Goal: Navigation & Orientation: Find specific page/section

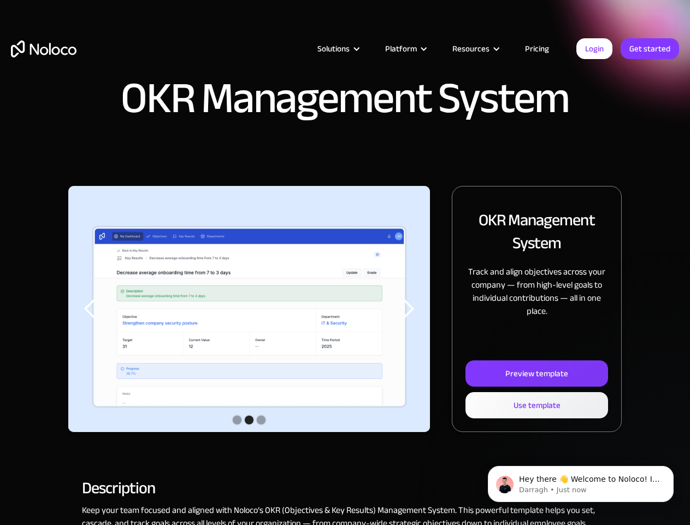
click at [326, 49] on div "Solutions" at bounding box center [333, 49] width 32 height 14
click at [338, 49] on div "Solutions" at bounding box center [333, 49] width 32 height 14
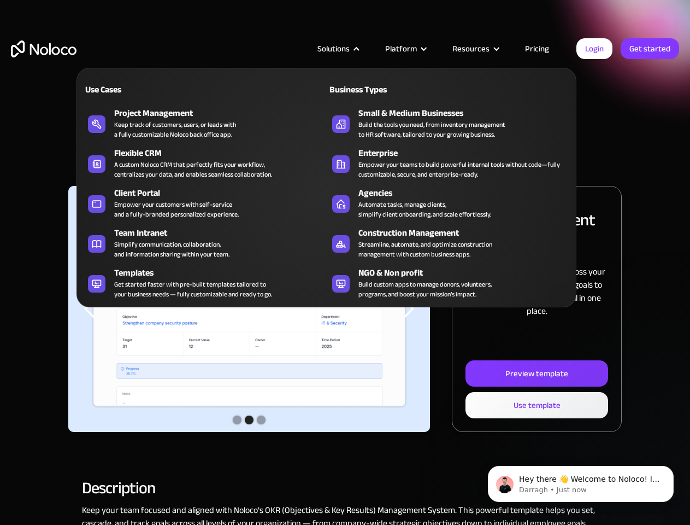
click at [405, 49] on div "Platform" at bounding box center [401, 49] width 32 height 14
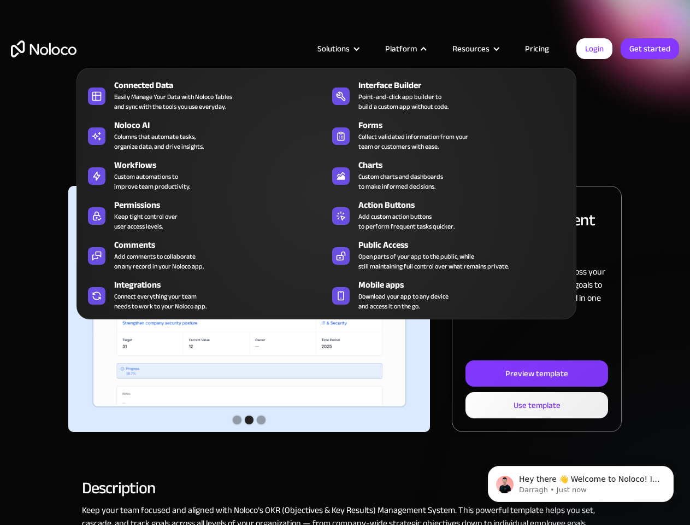
click at [475, 49] on div "Resources" at bounding box center [470, 49] width 37 height 14
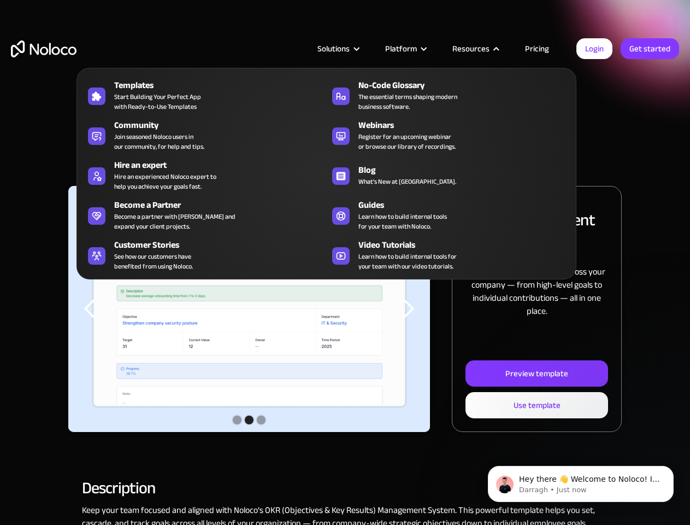
click at [249, 309] on img "2 of 3" at bounding box center [249, 317] width 362 height 263
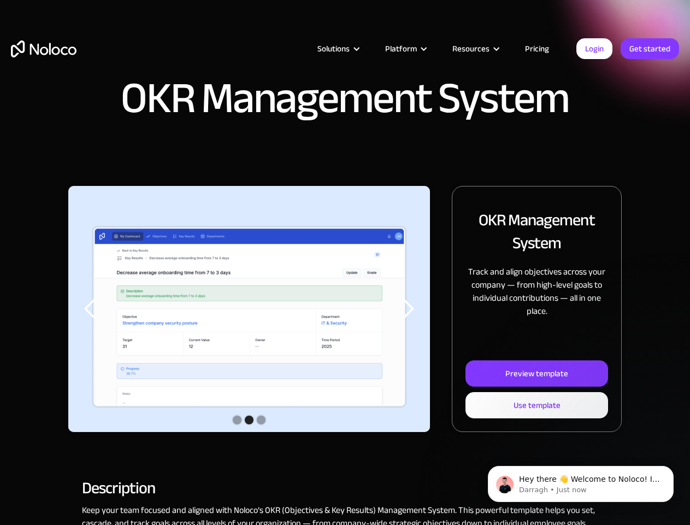
click at [90, 309] on div "previous slide" at bounding box center [90, 309] width 22 height 22
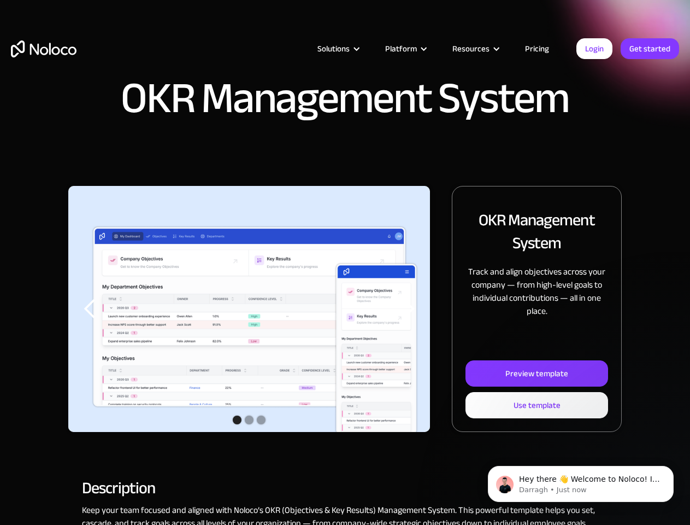
click at [408, 309] on div "next slide" at bounding box center [408, 309] width 22 height 22
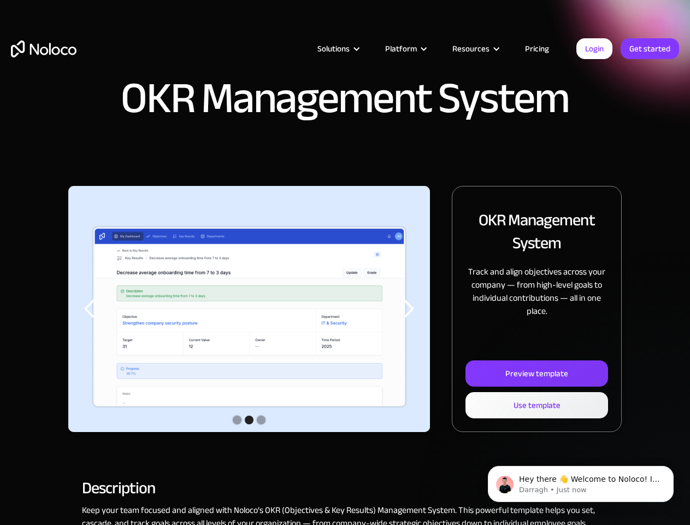
click at [249, 421] on div "Show slide 2 of 3" at bounding box center [249, 419] width 9 height 9
click at [237, 420] on div "Show slide 1 of 3" at bounding box center [237, 419] width 9 height 9
